Goal: Obtain resource: Obtain resource

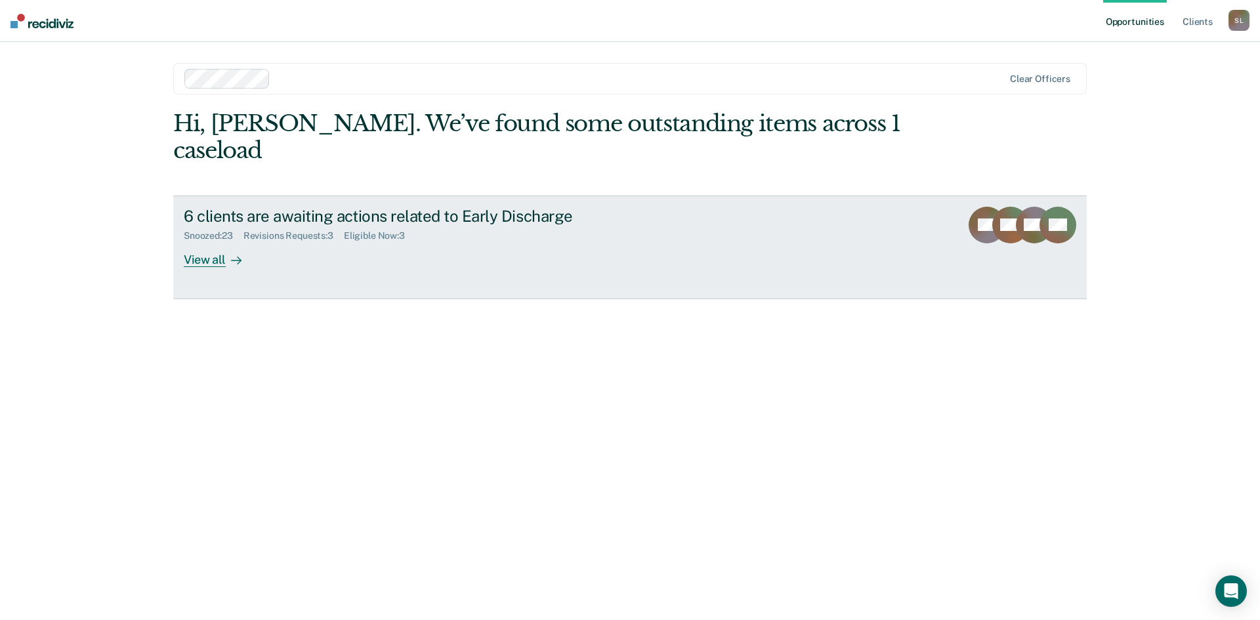
click at [209, 242] on div "View all" at bounding box center [221, 255] width 74 height 26
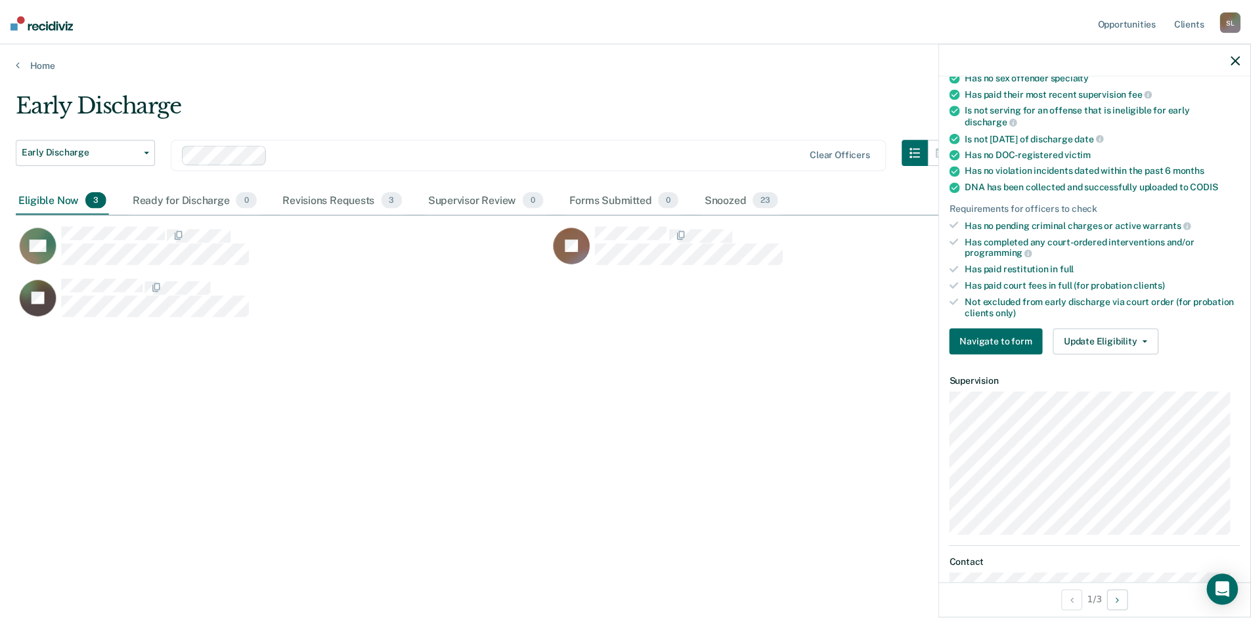
scroll to position [197, 0]
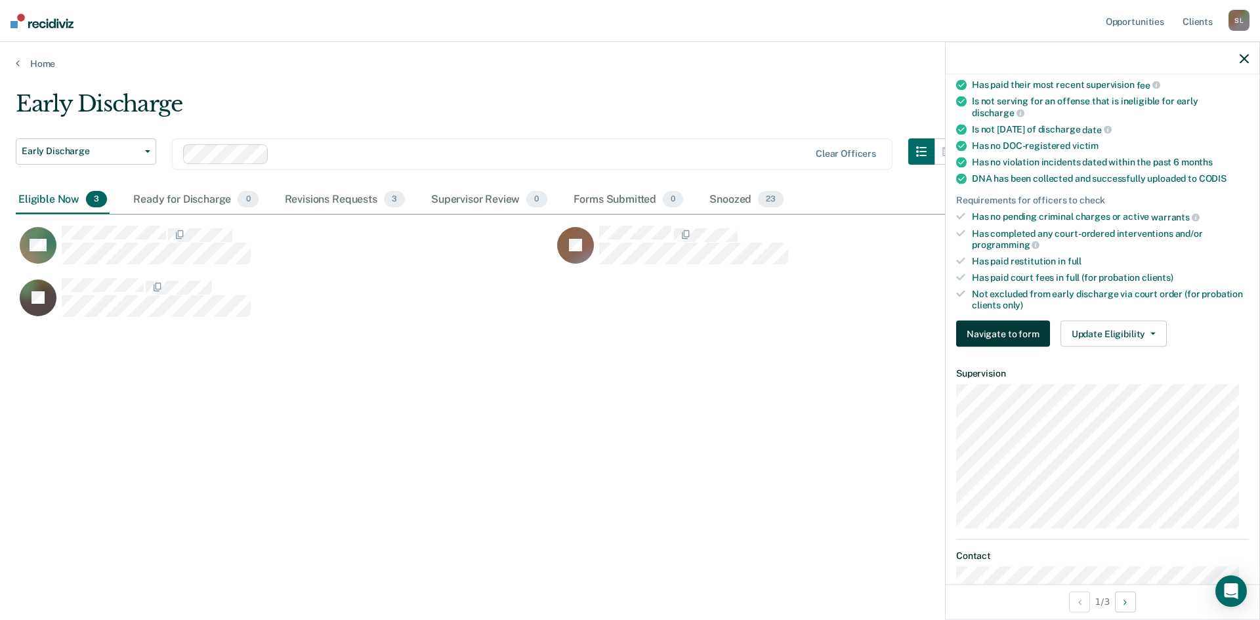
click at [1027, 335] on button "Navigate to form" at bounding box center [1003, 334] width 94 height 26
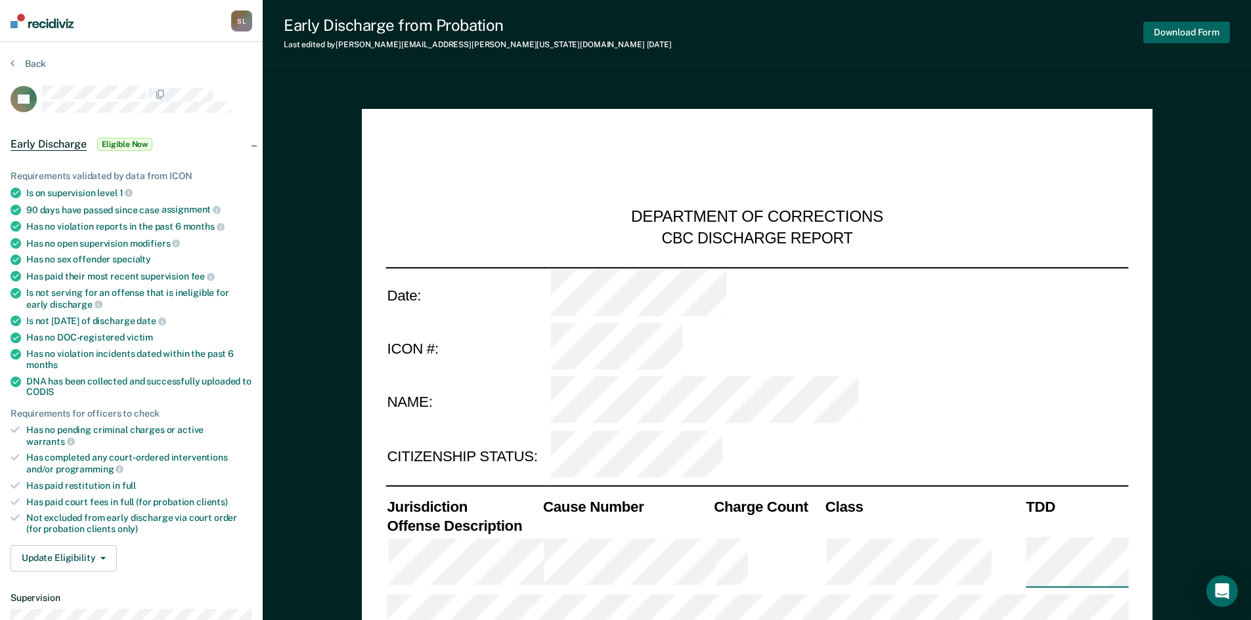
click at [1172, 30] on button "Download Form" at bounding box center [1186, 33] width 87 height 22
type textarea "x"
click at [33, 63] on button "Back" at bounding box center [28, 64] width 35 height 12
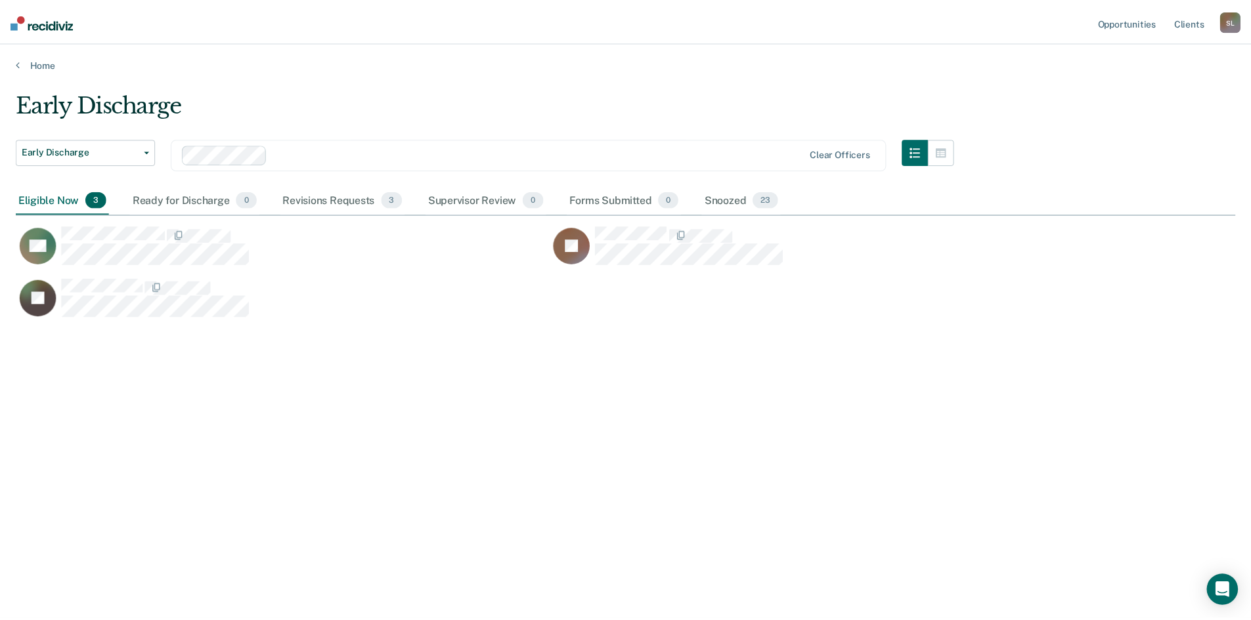
scroll to position [421, 1219]
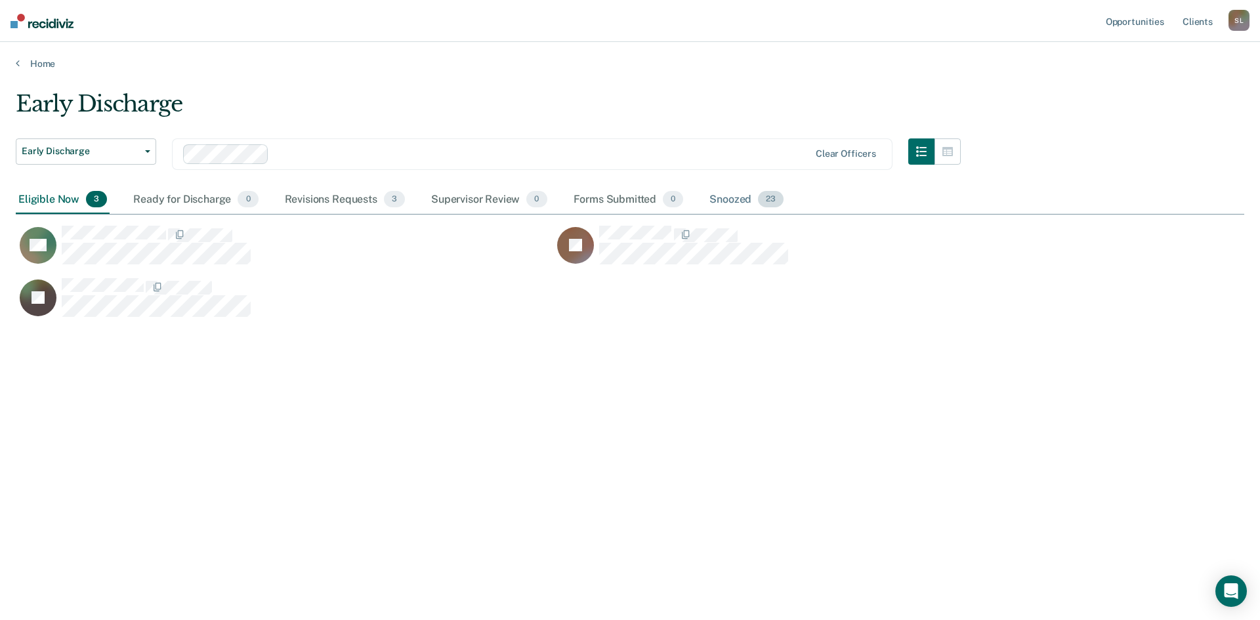
click at [735, 200] on div "Snoozed 23" at bounding box center [746, 200] width 79 height 29
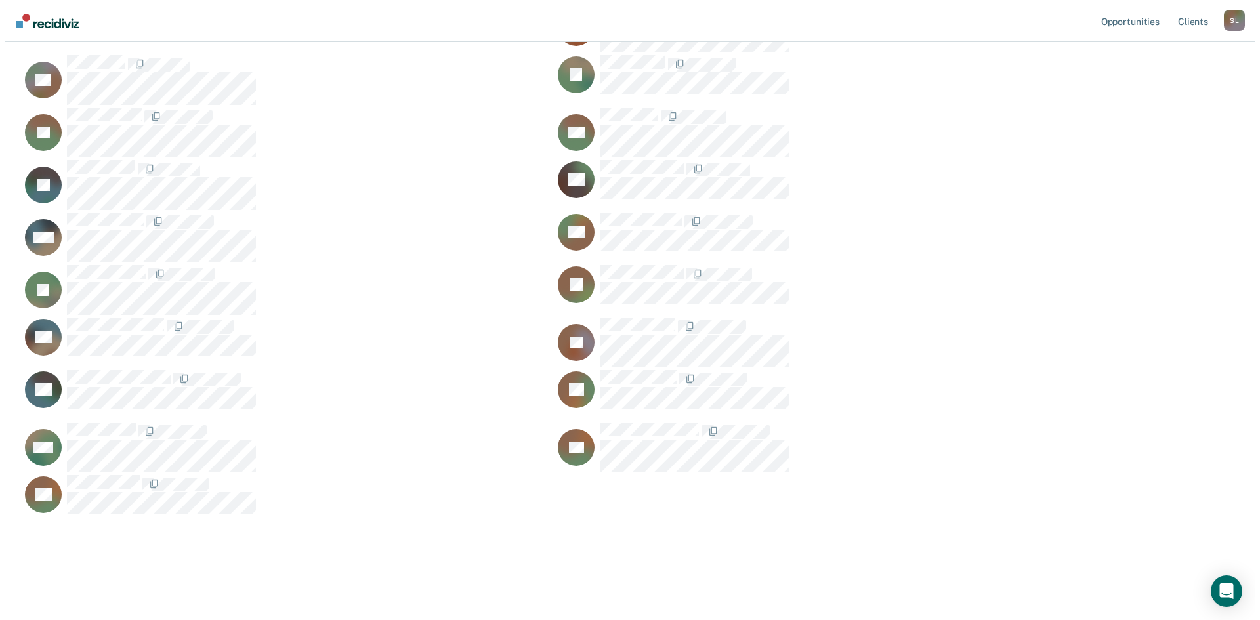
scroll to position [0, 0]
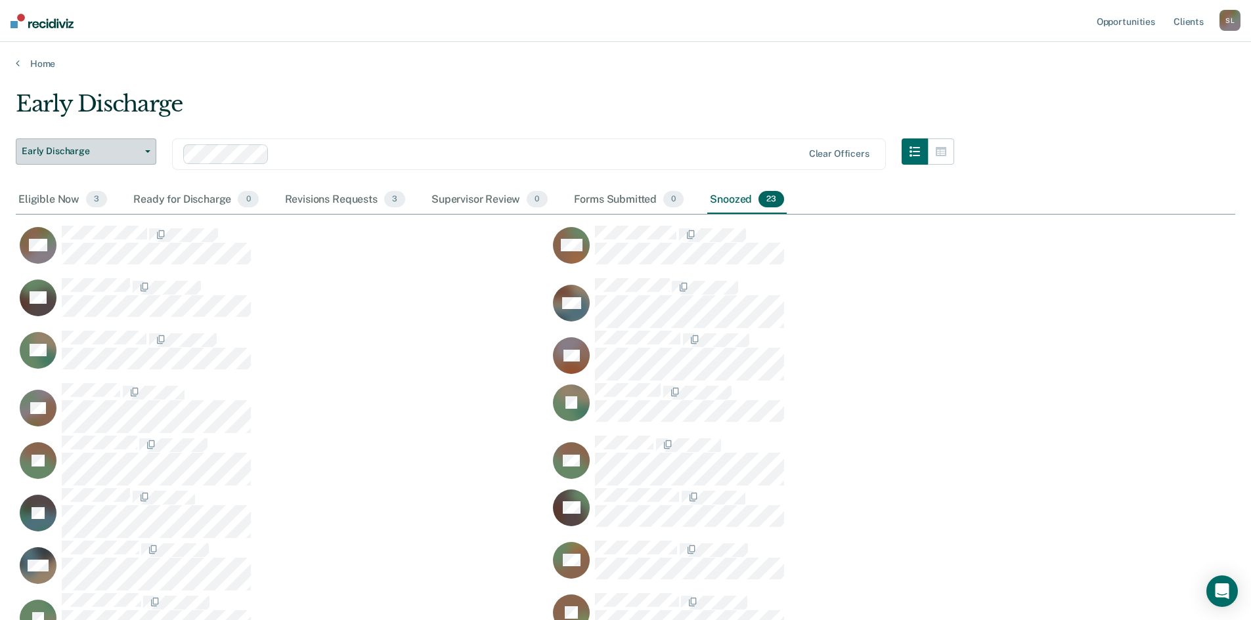
click at [148, 148] on button "Early Discharge" at bounding box center [86, 152] width 140 height 26
click at [63, 200] on div "Eligible Now 3" at bounding box center [63, 200] width 94 height 29
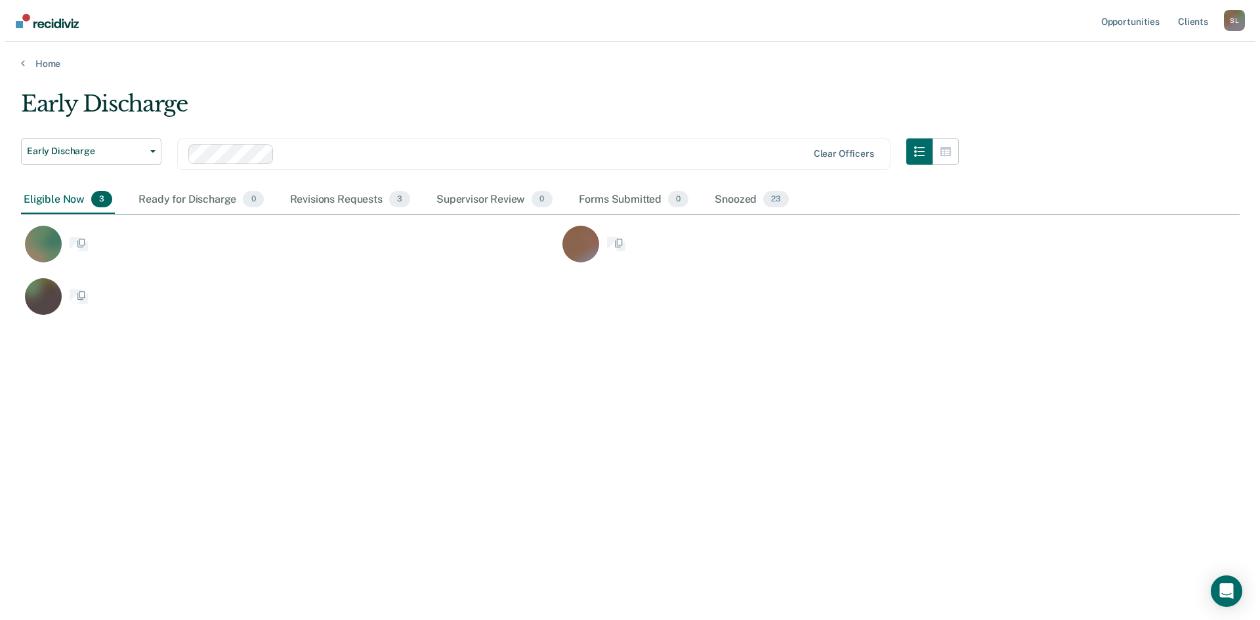
scroll to position [11, 11]
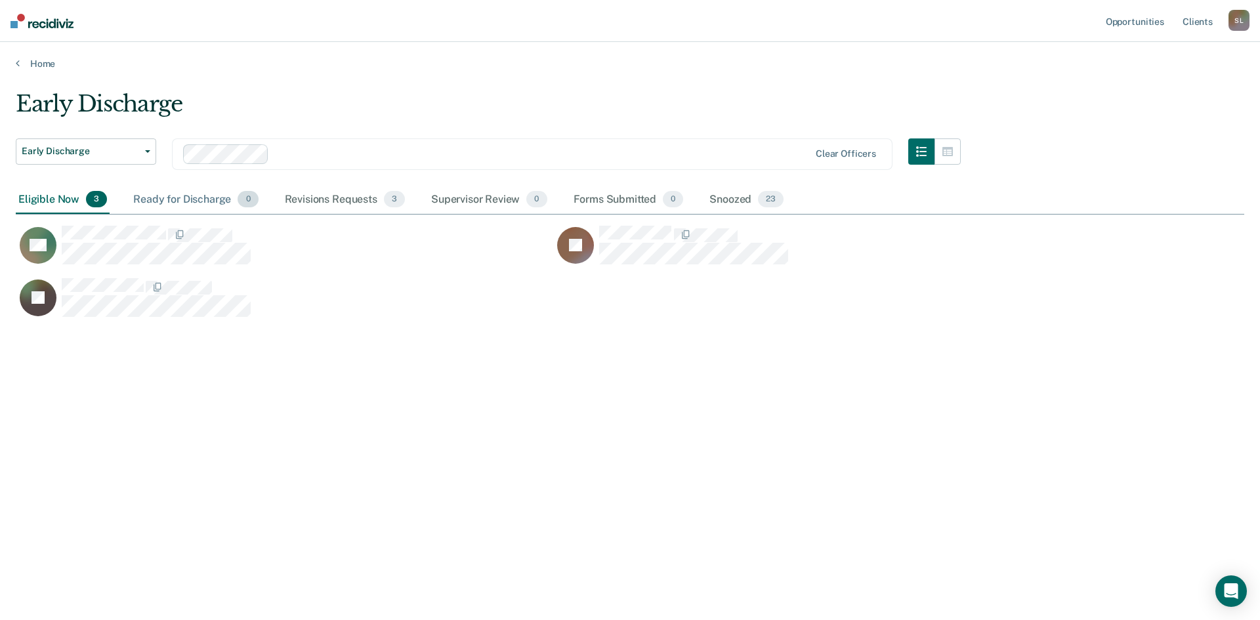
click at [204, 200] on div "Ready for Discharge 0" at bounding box center [196, 200] width 130 height 29
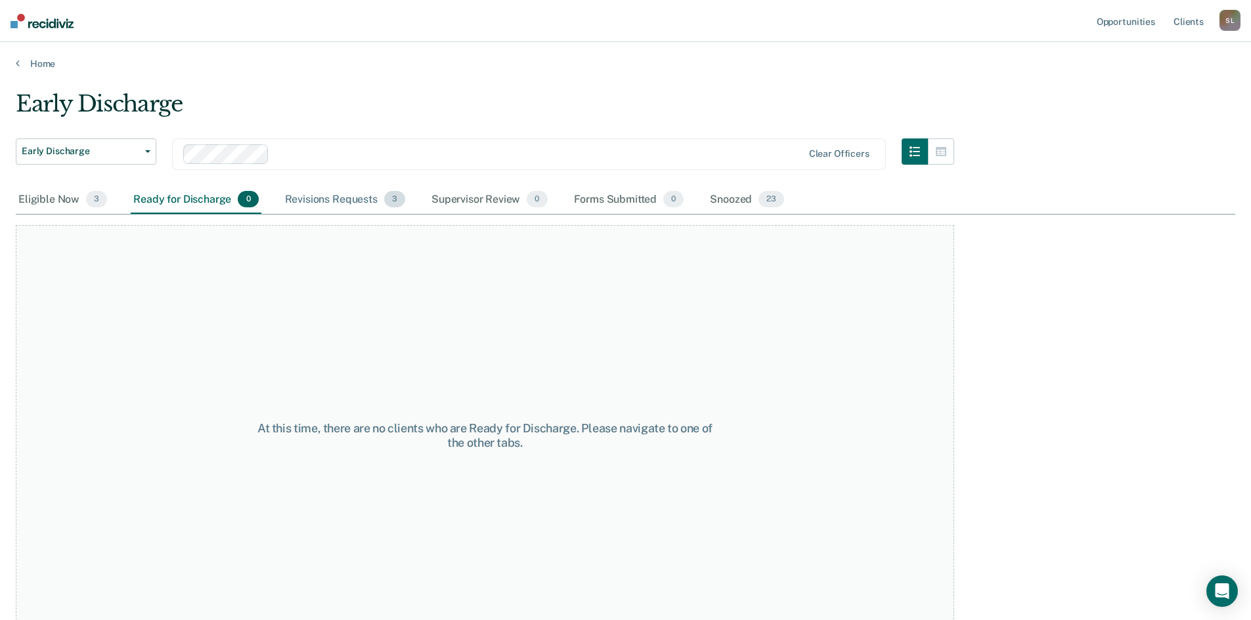
click at [359, 193] on div "Revisions Requests 3" at bounding box center [344, 200] width 125 height 29
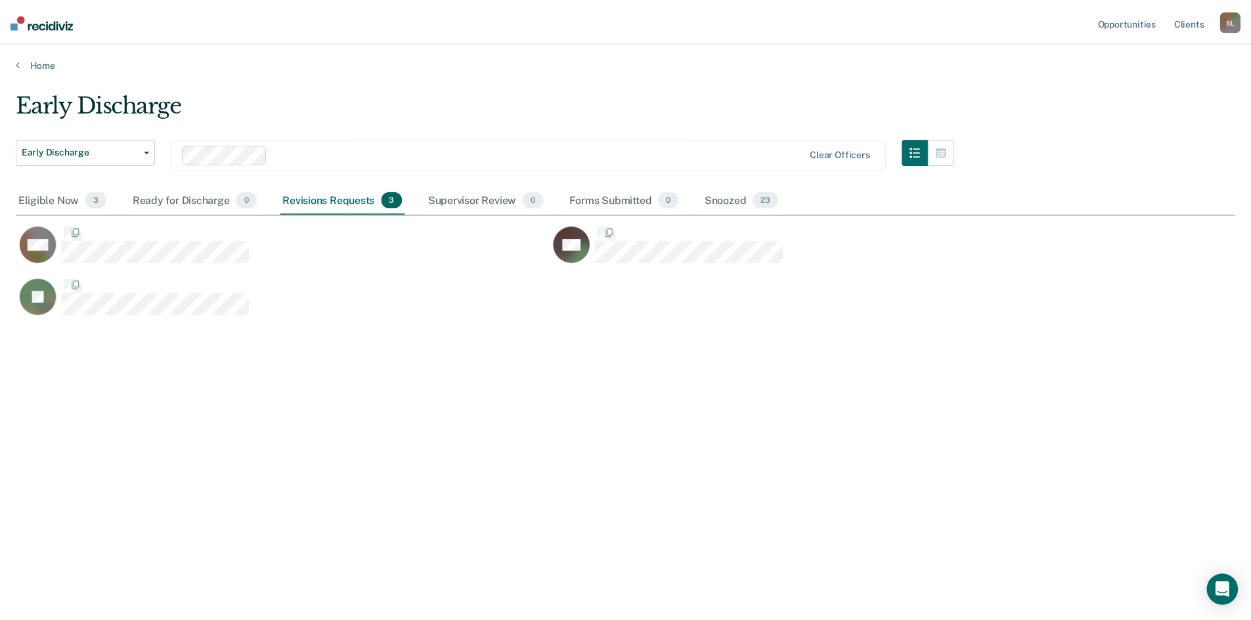
scroll to position [421, 1219]
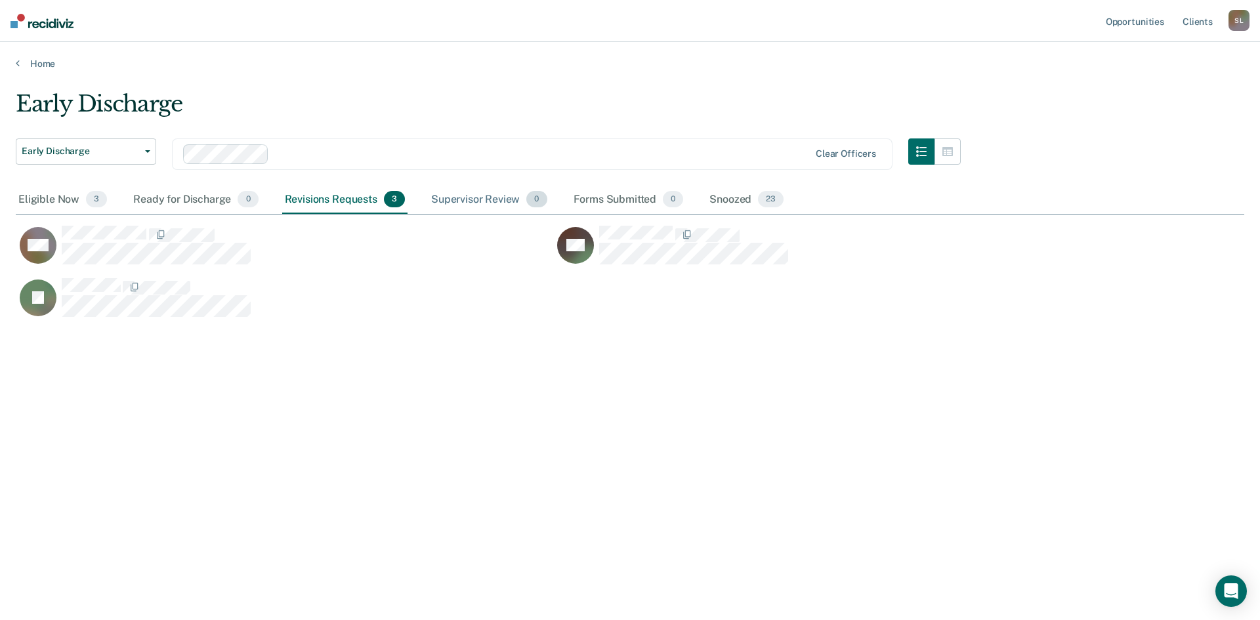
click at [492, 195] on div "Supervisor Review 0" at bounding box center [489, 200] width 121 height 29
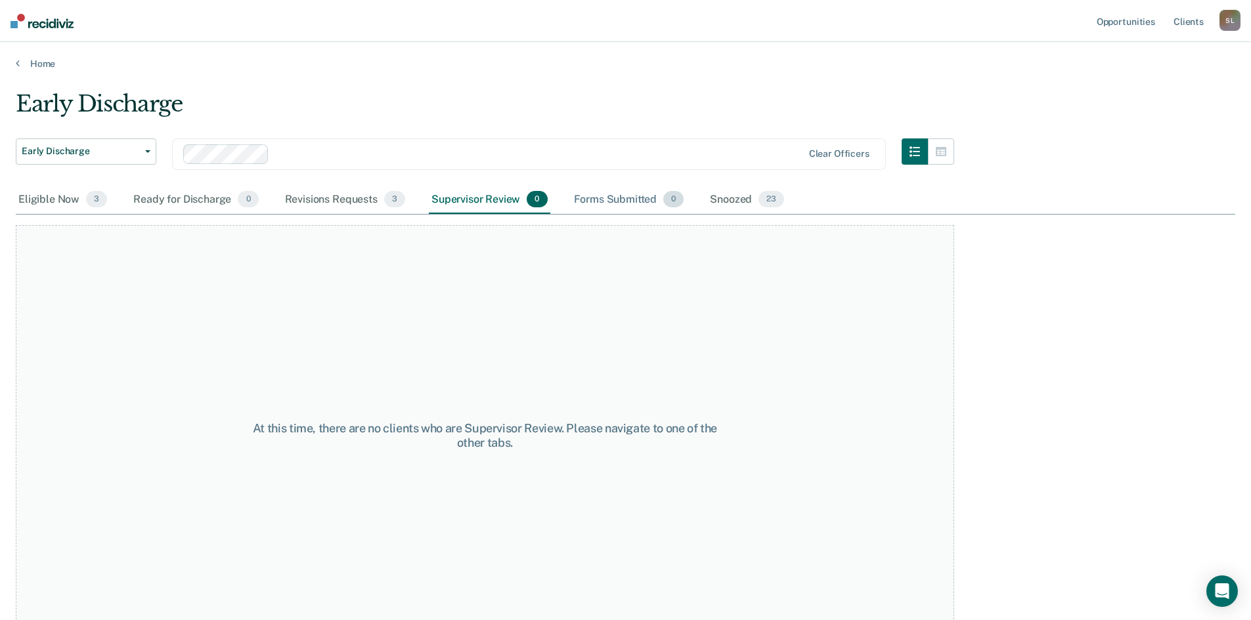
click at [599, 195] on div "Forms Submitted 0" at bounding box center [629, 200] width 116 height 29
click at [742, 194] on div "Snoozed 23" at bounding box center [746, 200] width 79 height 29
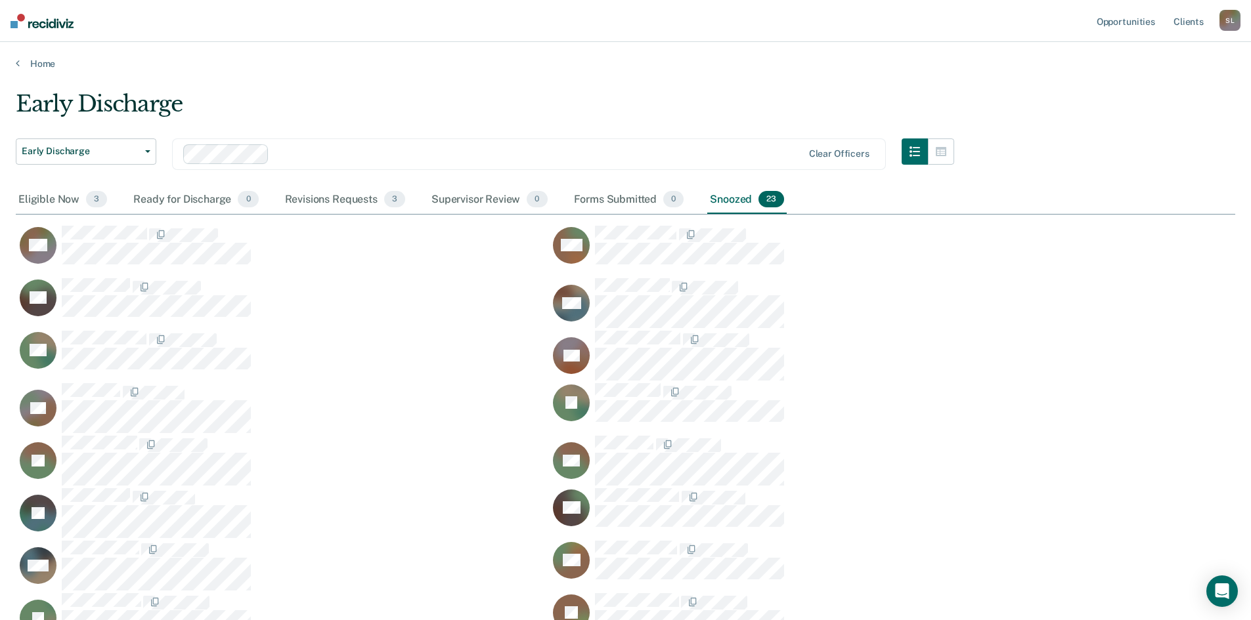
scroll to position [751, 1209]
click at [916, 154] on icon "button" at bounding box center [914, 151] width 11 height 11
click at [706, 91] on div "Early Discharge" at bounding box center [485, 109] width 938 height 37
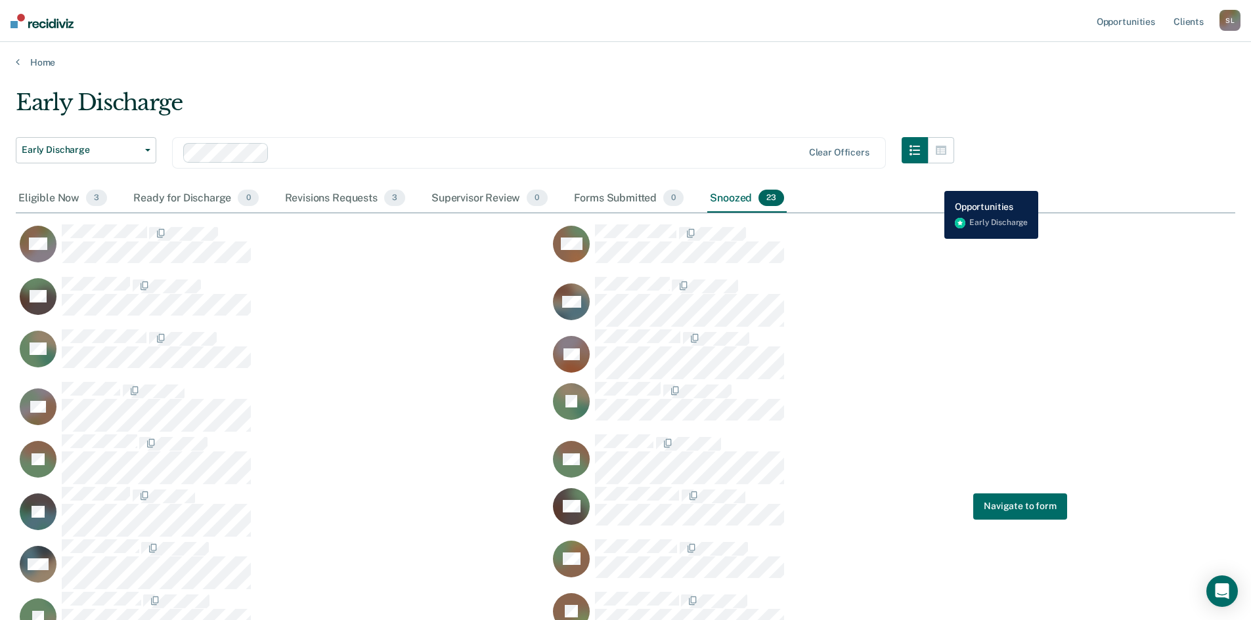
scroll to position [0, 0]
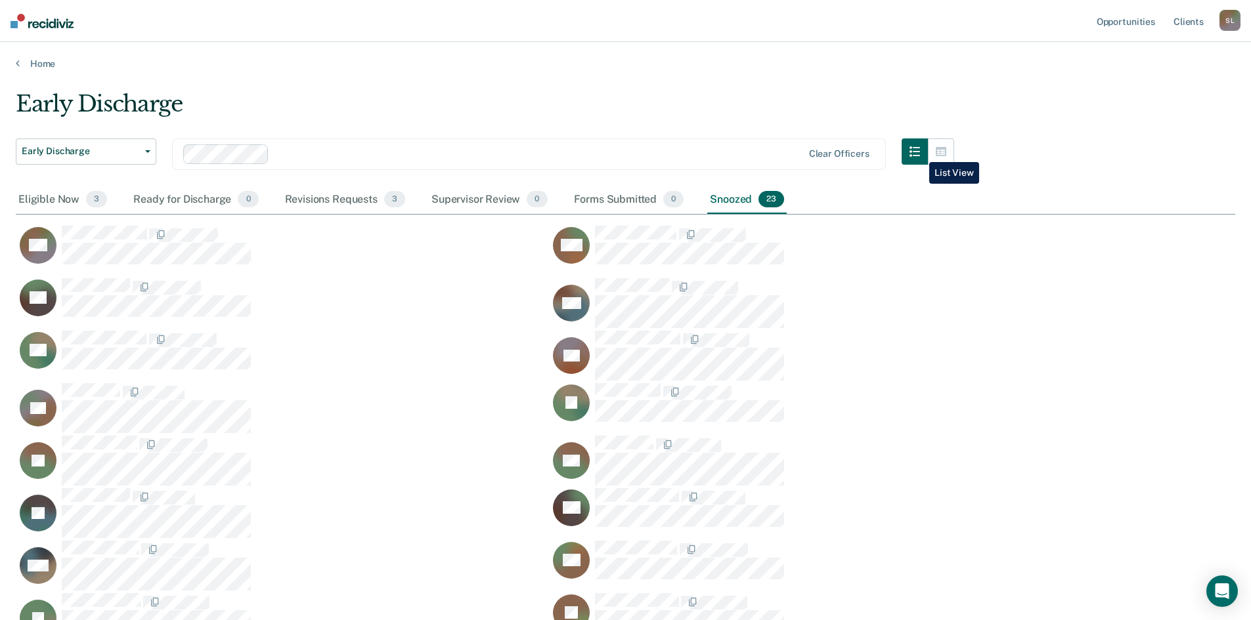
click at [919, 152] on icon "button" at bounding box center [914, 151] width 11 height 11
click at [945, 150] on icon "button" at bounding box center [940, 151] width 11 height 11
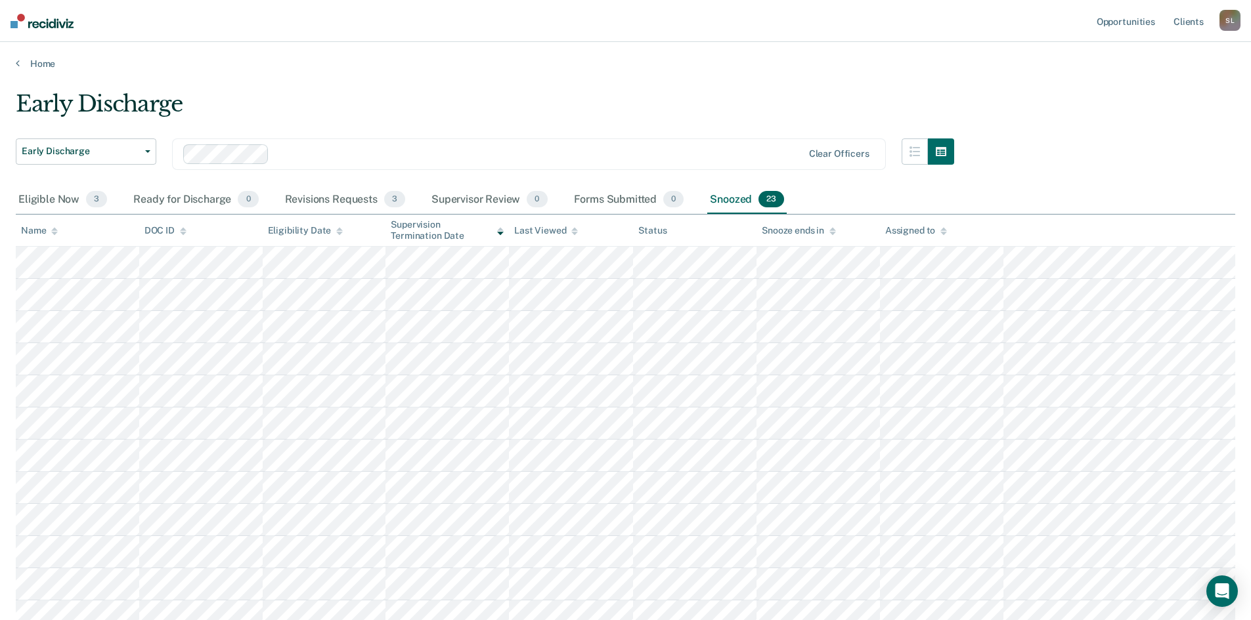
click at [752, 72] on main "Early Discharge Early Discharge Early Discharge Clear officers Eligible Now 3 R…" at bounding box center [625, 574] width 1251 height 1008
click at [35, 56] on div "Home" at bounding box center [625, 56] width 1251 height 28
click at [41, 62] on link "Home" at bounding box center [625, 64] width 1219 height 12
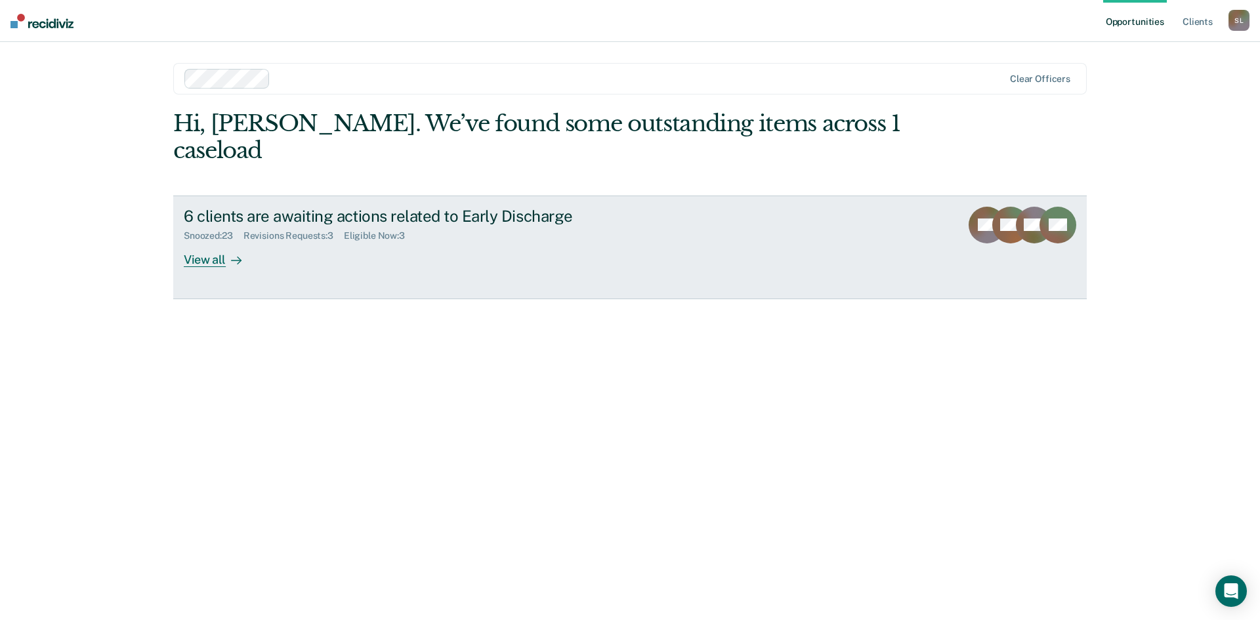
click at [205, 242] on div "View all" at bounding box center [221, 255] width 74 height 26
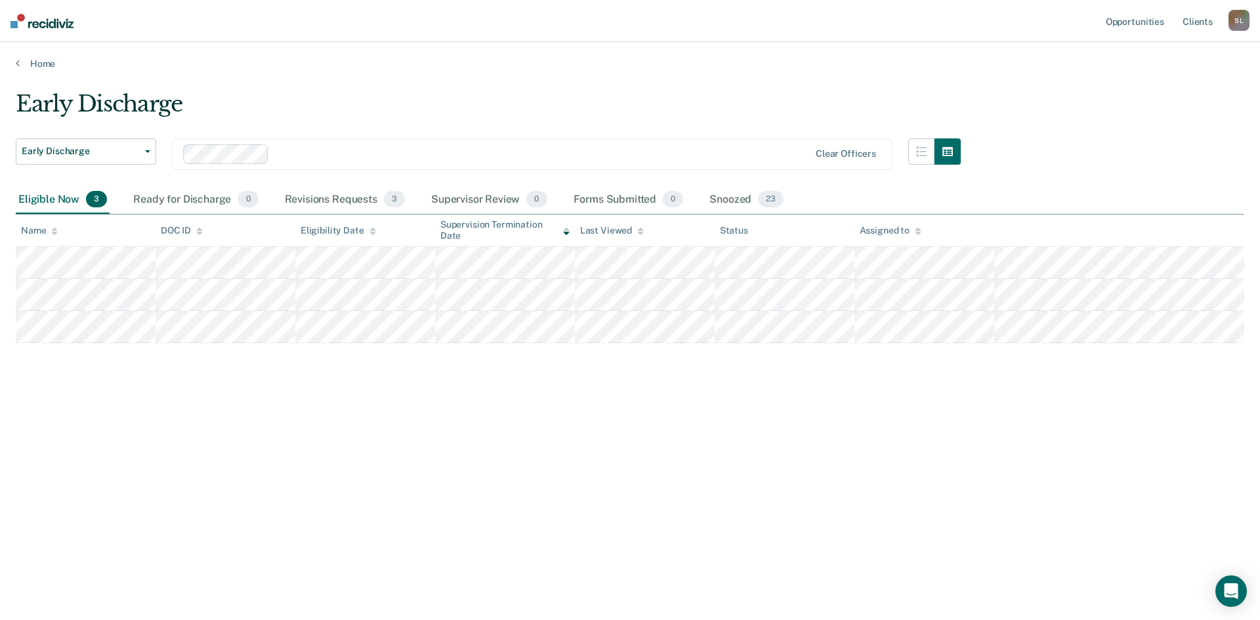
click at [384, 160] on div at bounding box center [541, 153] width 535 height 15
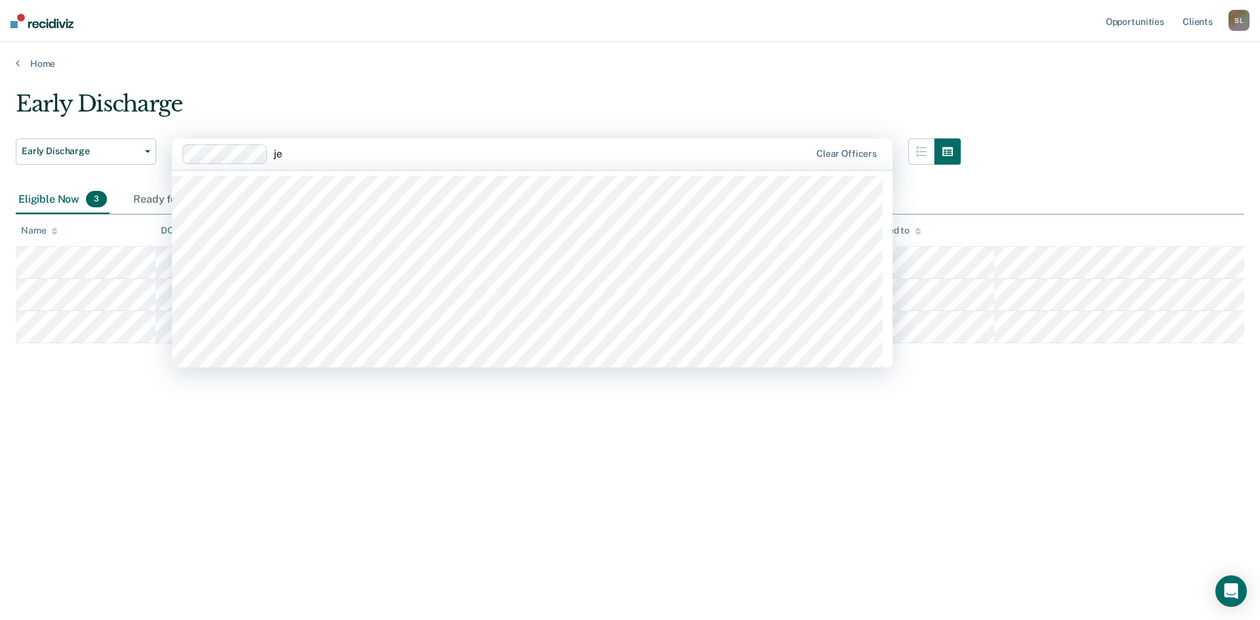
type input "j"
click at [399, 77] on main "Early Discharge Early Discharge Early Discharge 514 results available. Use Up a…" at bounding box center [630, 343] width 1260 height 547
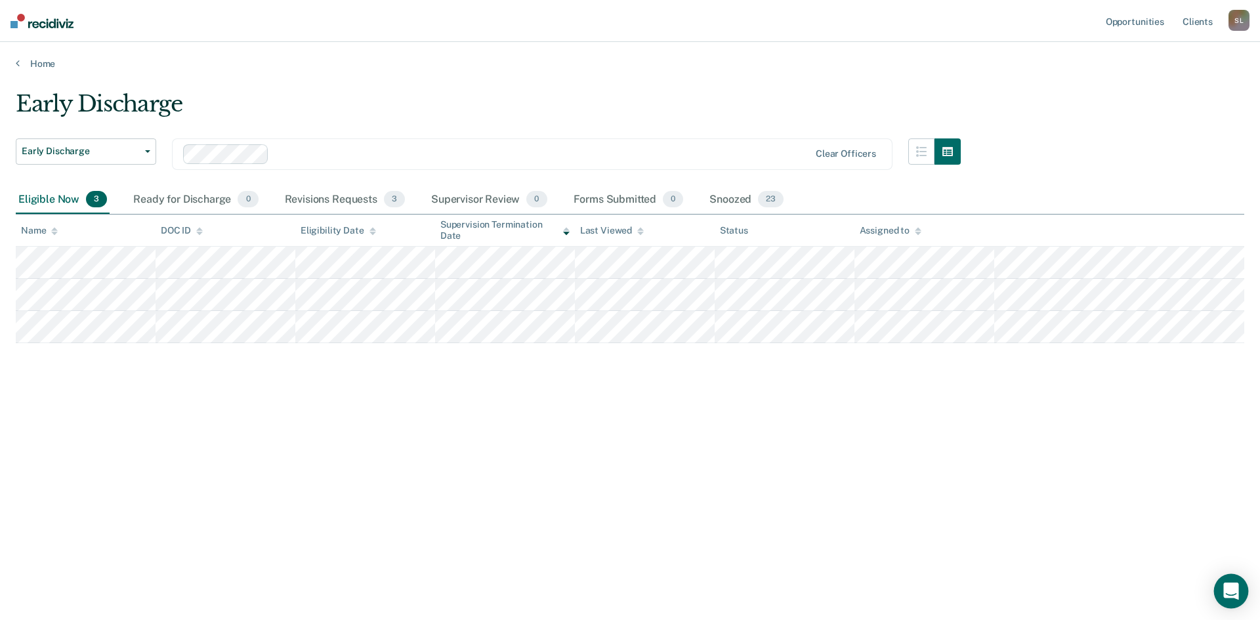
click at [1228, 586] on icon "Open Intercom Messenger" at bounding box center [1231, 591] width 15 height 17
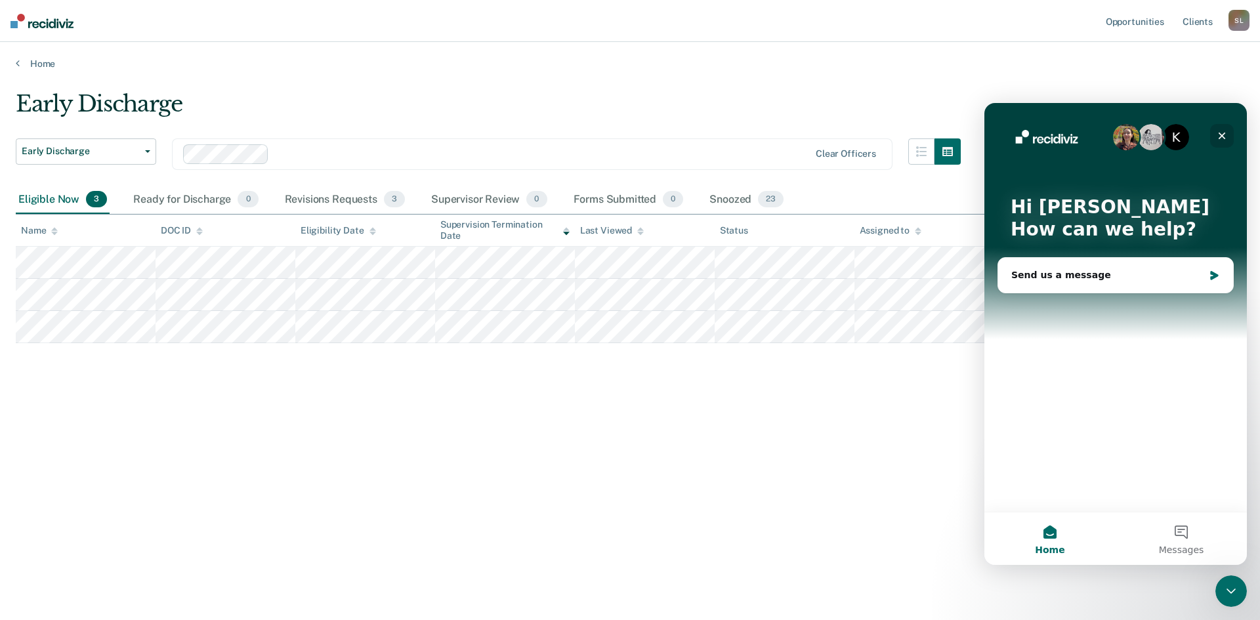
click at [1222, 135] on icon "Close" at bounding box center [1222, 136] width 7 height 7
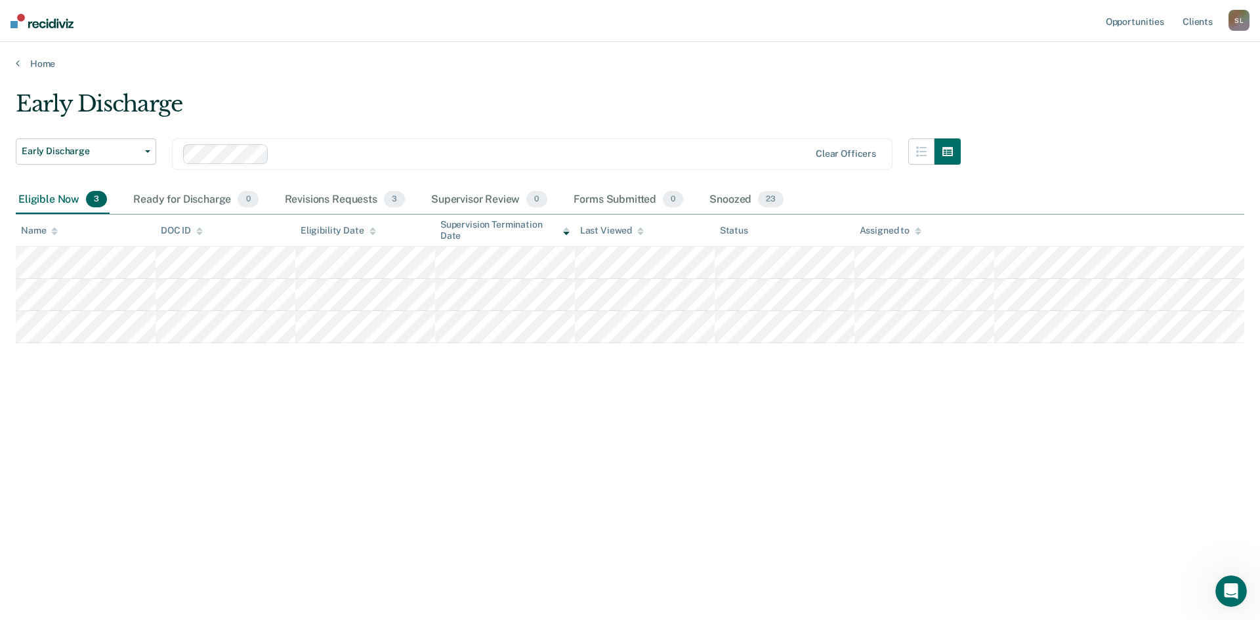
click at [658, 491] on div "Early Discharge Early Discharge Early Discharge Clear officers Eligible Now 3 R…" at bounding box center [630, 306] width 1229 height 431
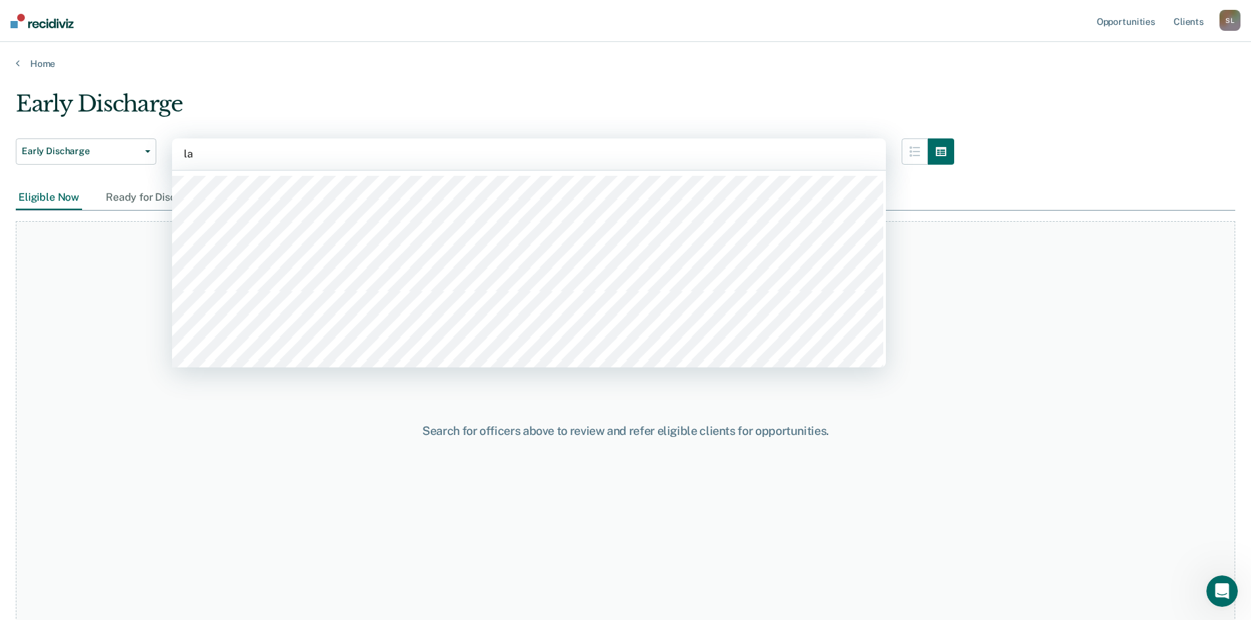
type input "lar"
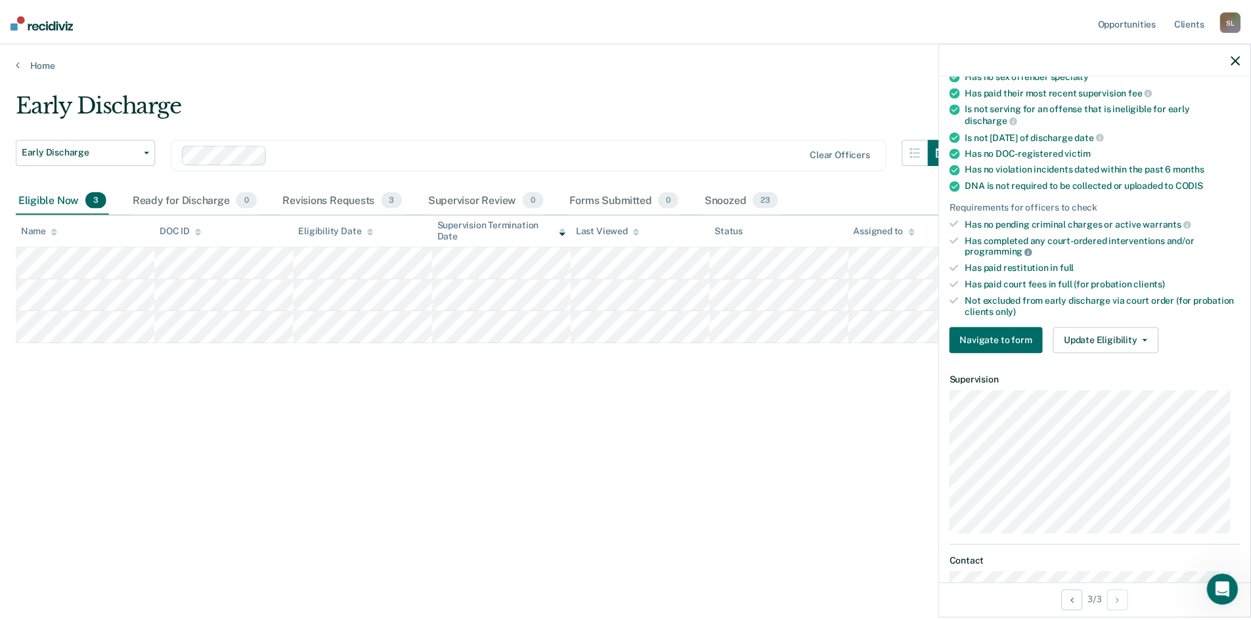
scroll to position [197, 0]
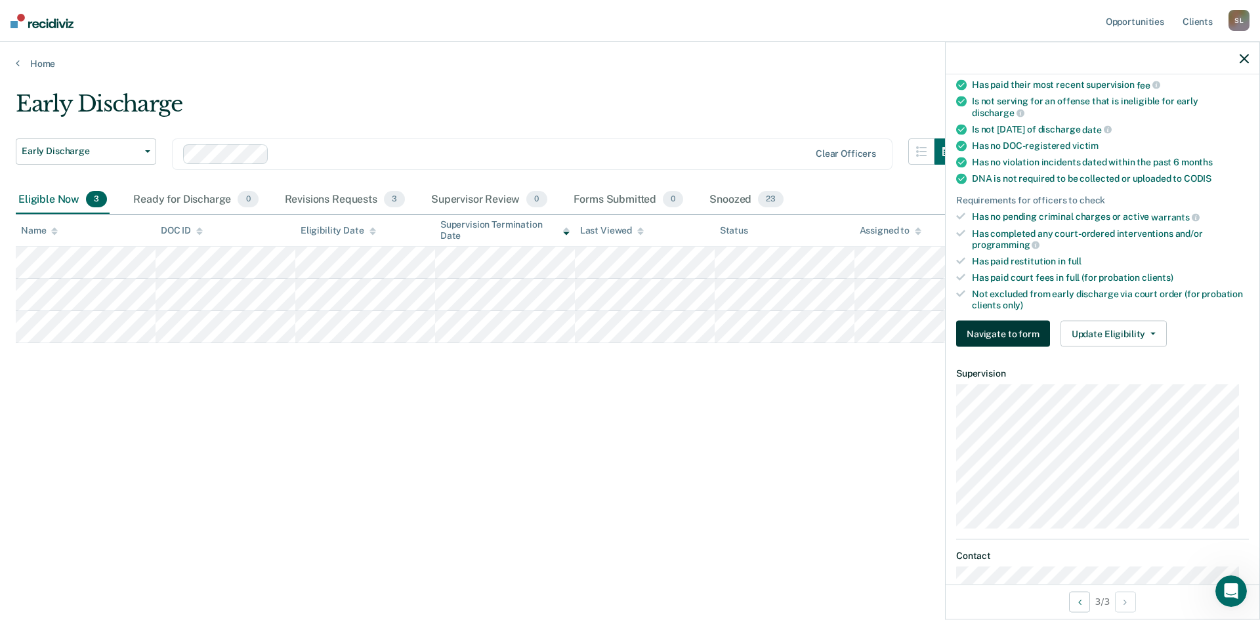
click at [1009, 334] on button "Navigate to form" at bounding box center [1003, 334] width 94 height 26
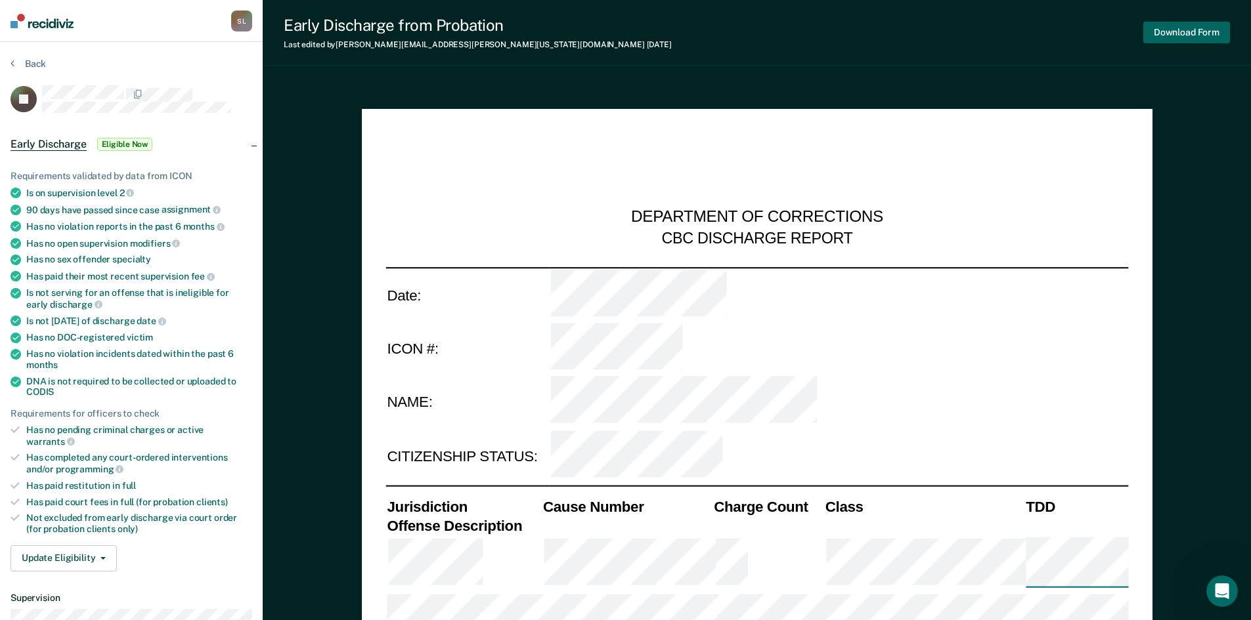
click at [1182, 32] on button "Download Form" at bounding box center [1186, 33] width 87 height 22
type textarea "x"
click at [242, 18] on div "S L" at bounding box center [241, 21] width 21 height 21
click at [169, 85] on link "Log Out" at bounding box center [189, 85] width 106 height 11
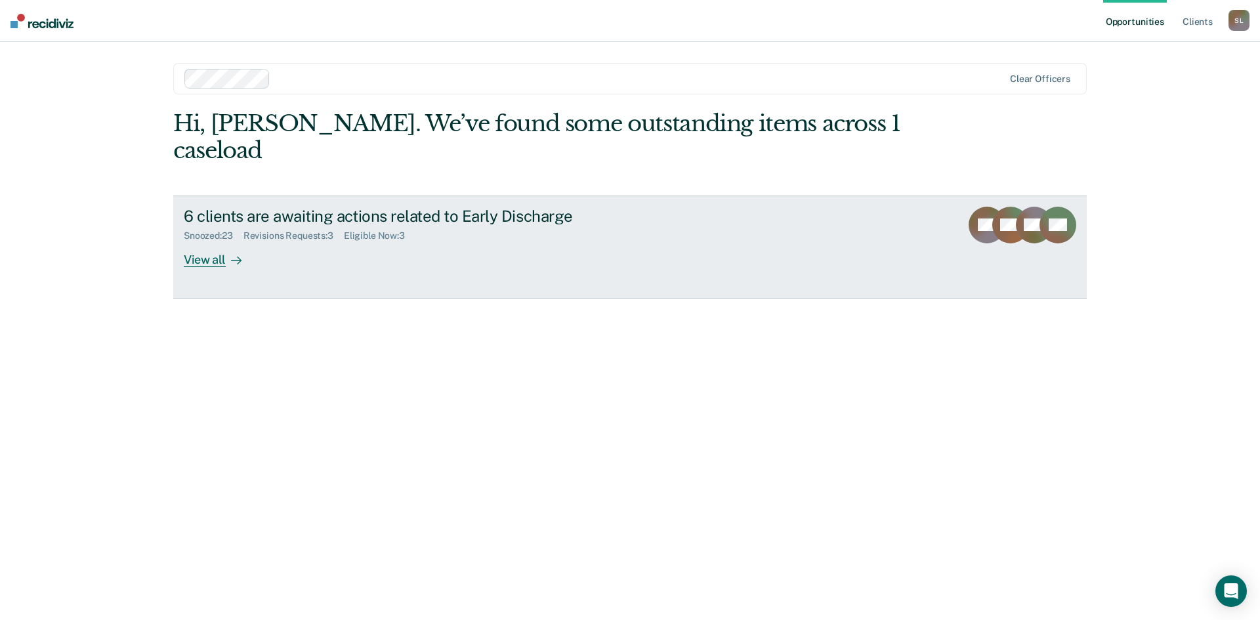
click at [356, 230] on div "Eligible Now : 3" at bounding box center [380, 235] width 72 height 11
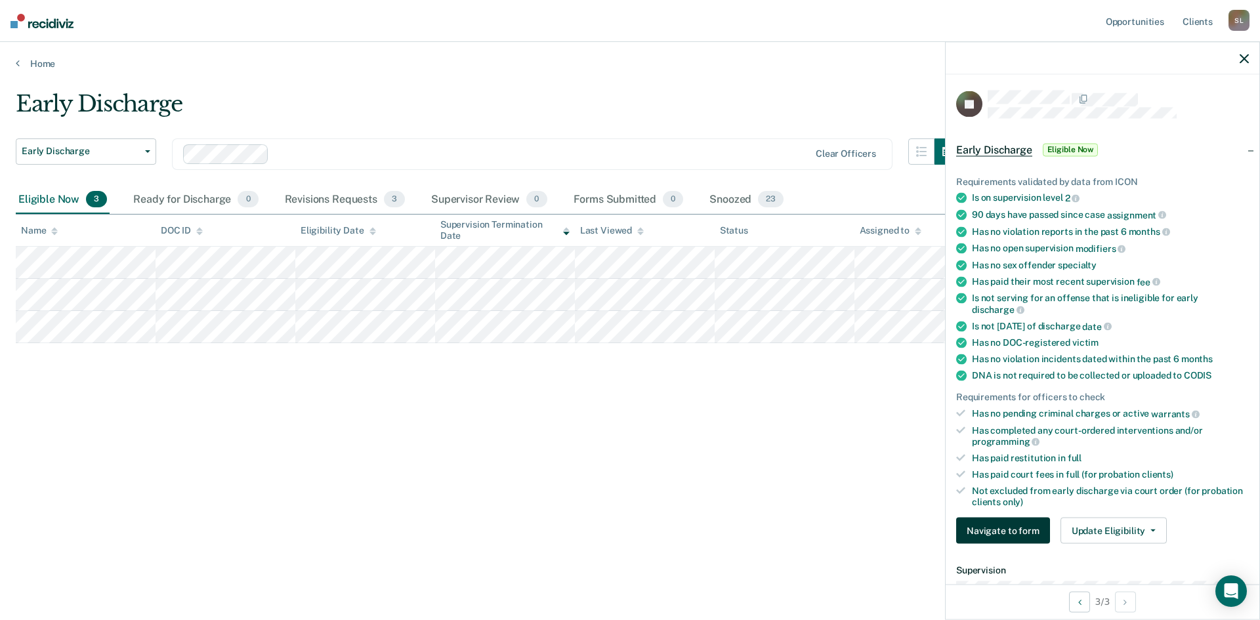
click at [971, 532] on button "Navigate to form" at bounding box center [1003, 531] width 94 height 26
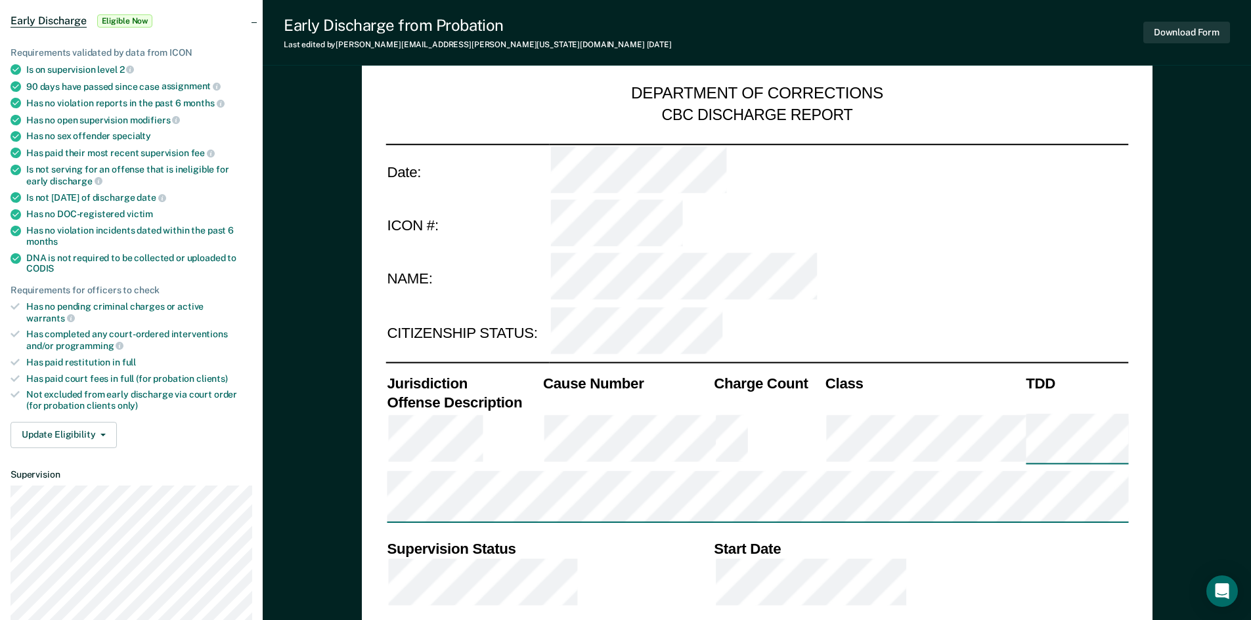
scroll to position [131, 0]
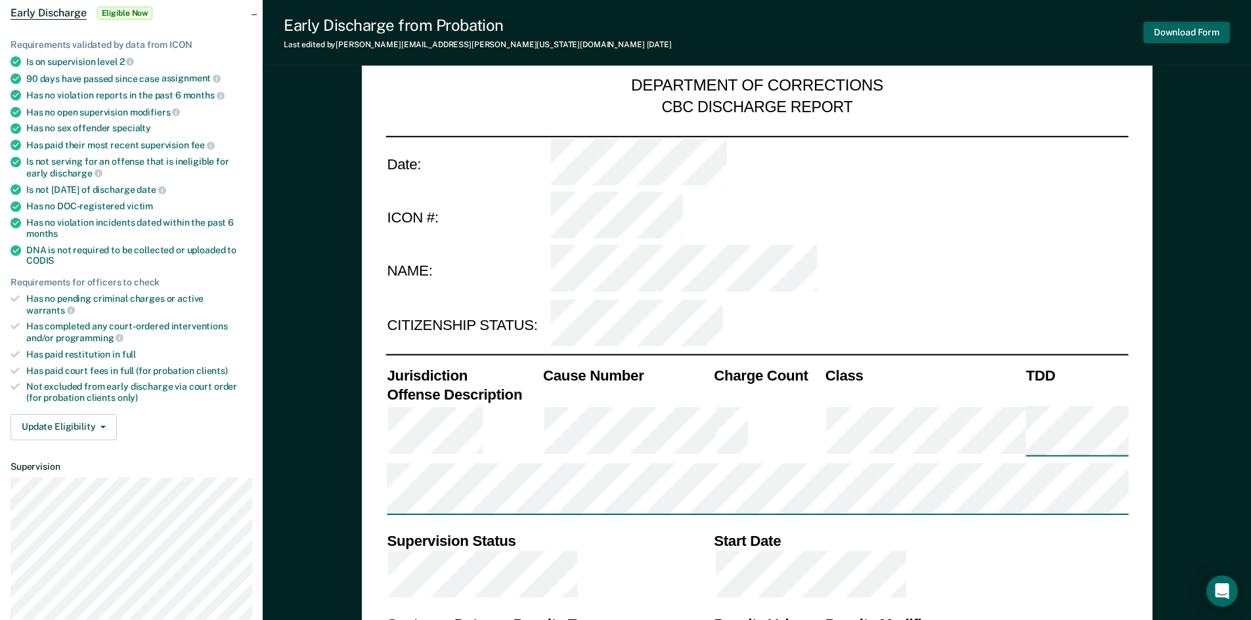
click at [1179, 37] on button "Download Form" at bounding box center [1186, 33] width 87 height 22
type textarea "x"
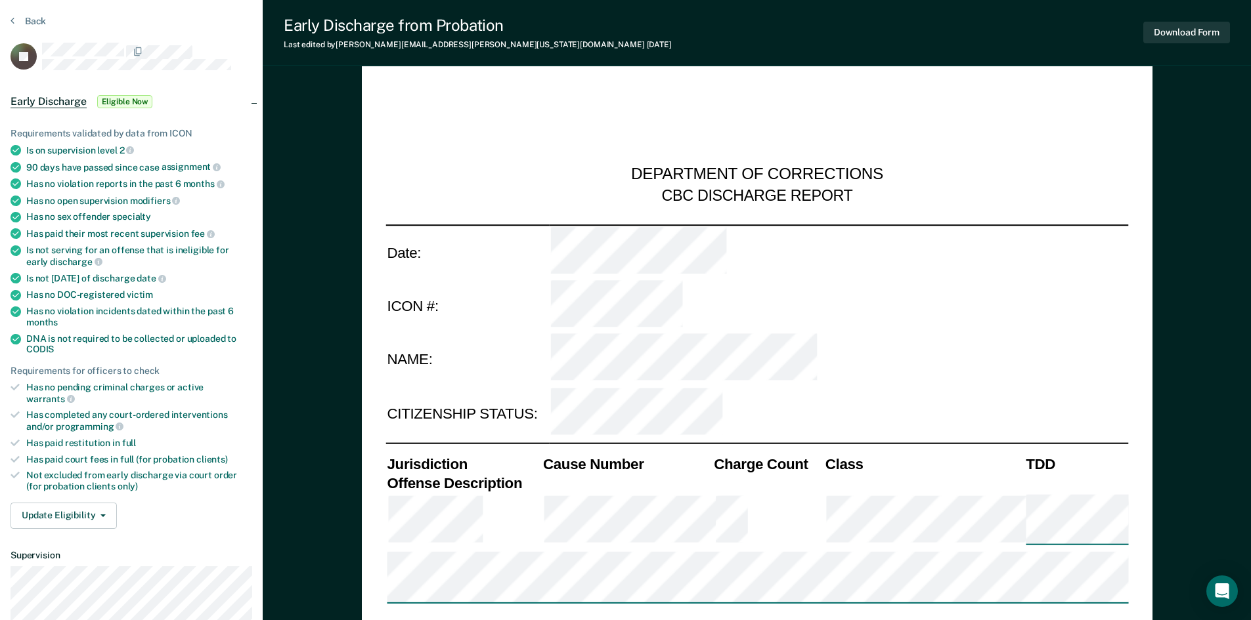
scroll to position [0, 0]
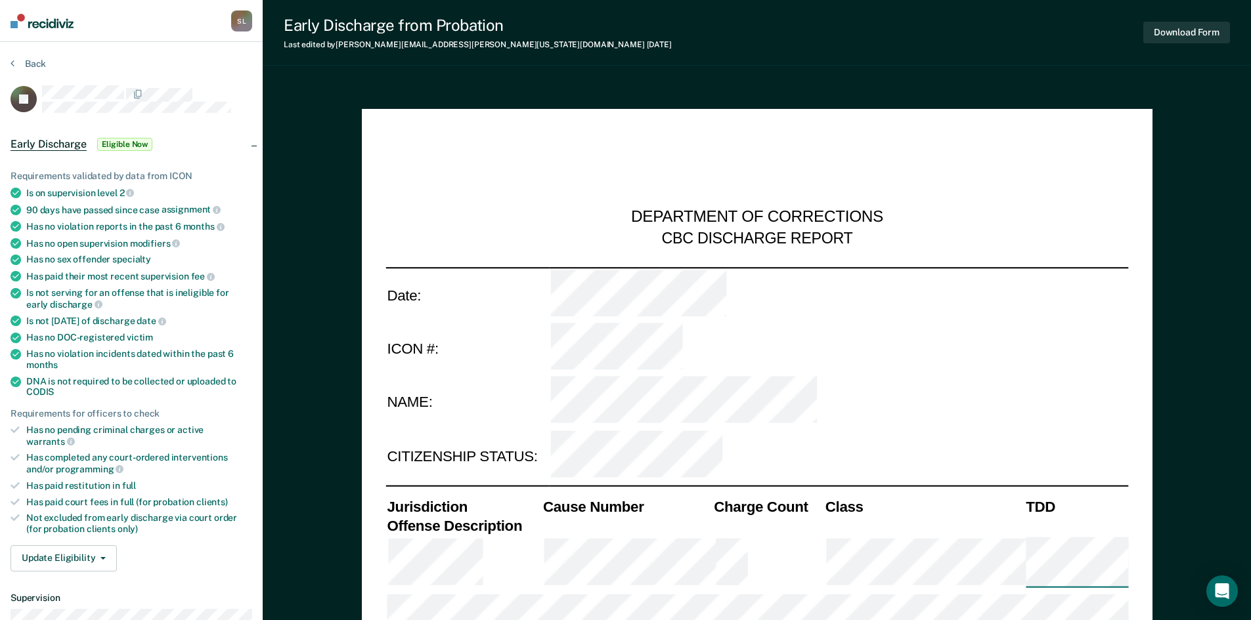
click at [244, 22] on div "S L" at bounding box center [241, 21] width 21 height 21
click at [148, 80] on link "Log Out" at bounding box center [189, 85] width 106 height 11
